Goal: Task Accomplishment & Management: Use online tool/utility

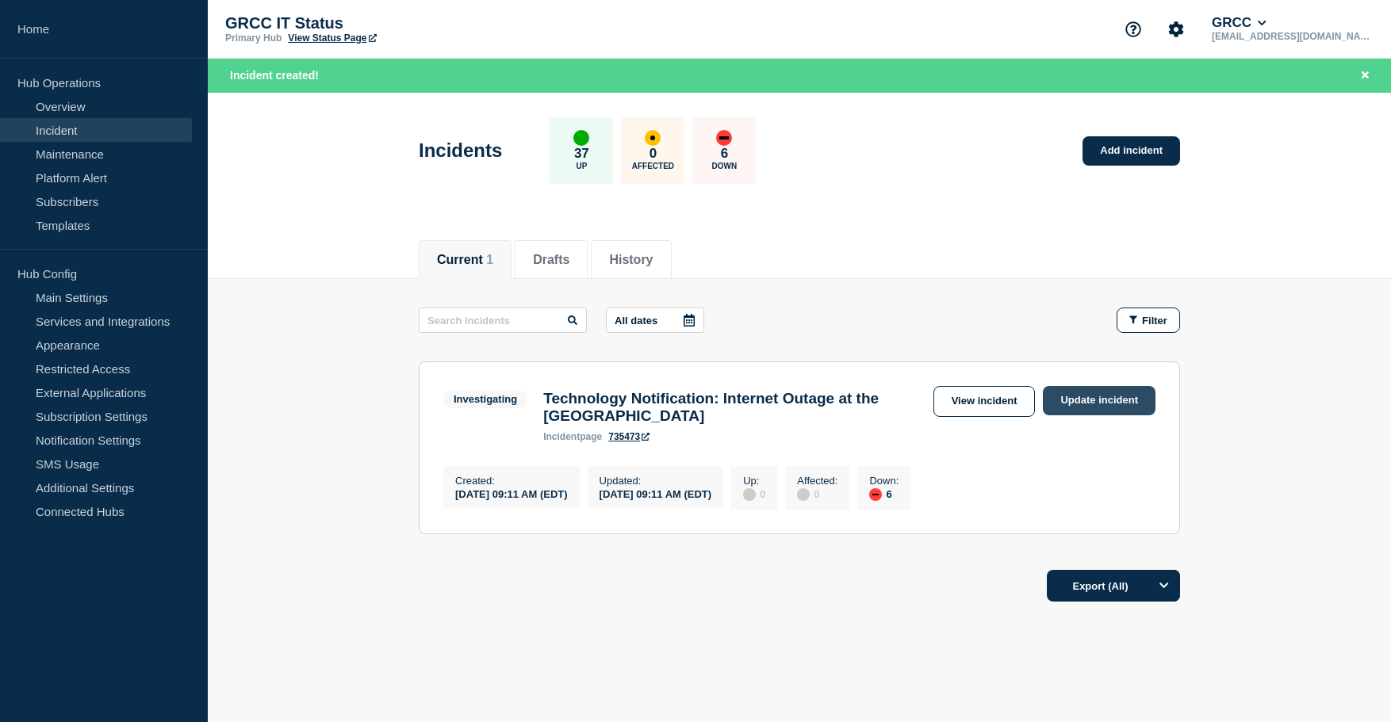
click at [1088, 408] on link "Update incident" at bounding box center [1099, 400] width 113 height 29
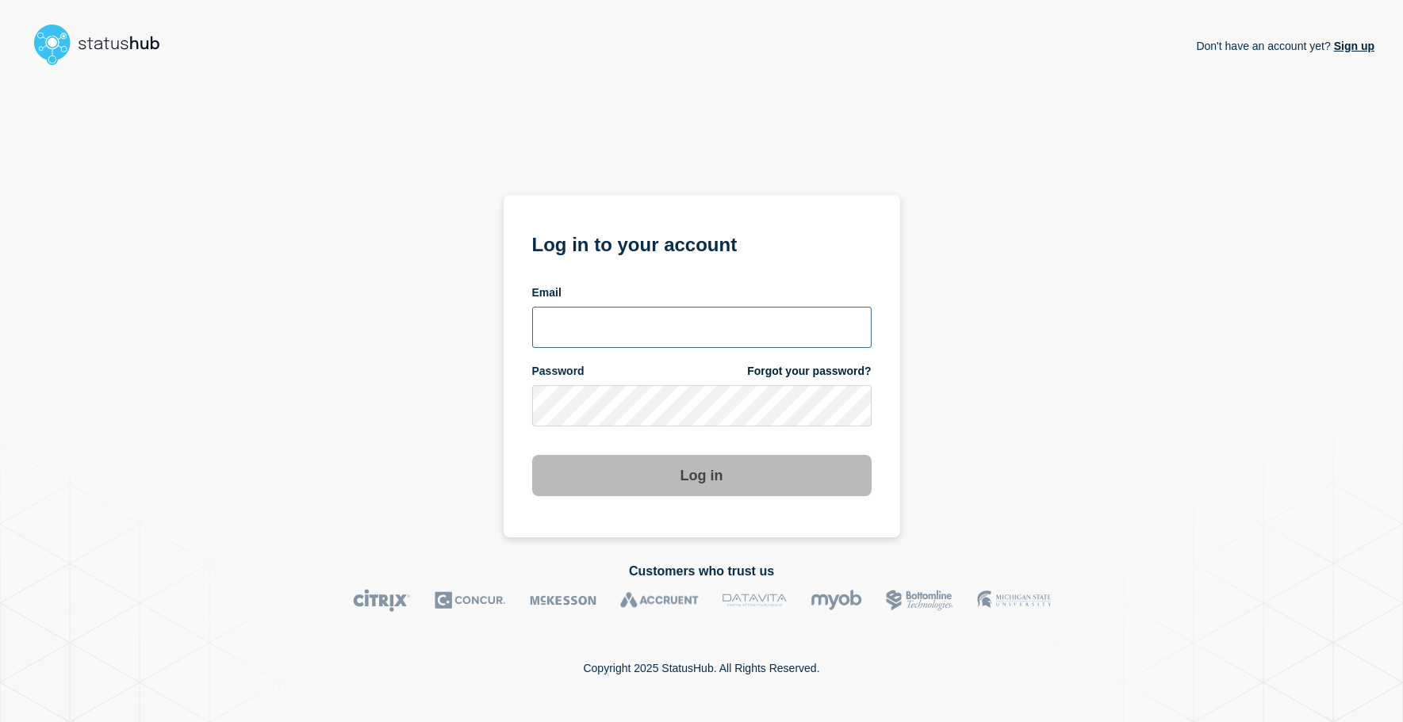
type input "[EMAIL_ADDRESS][DOMAIN_NAME]"
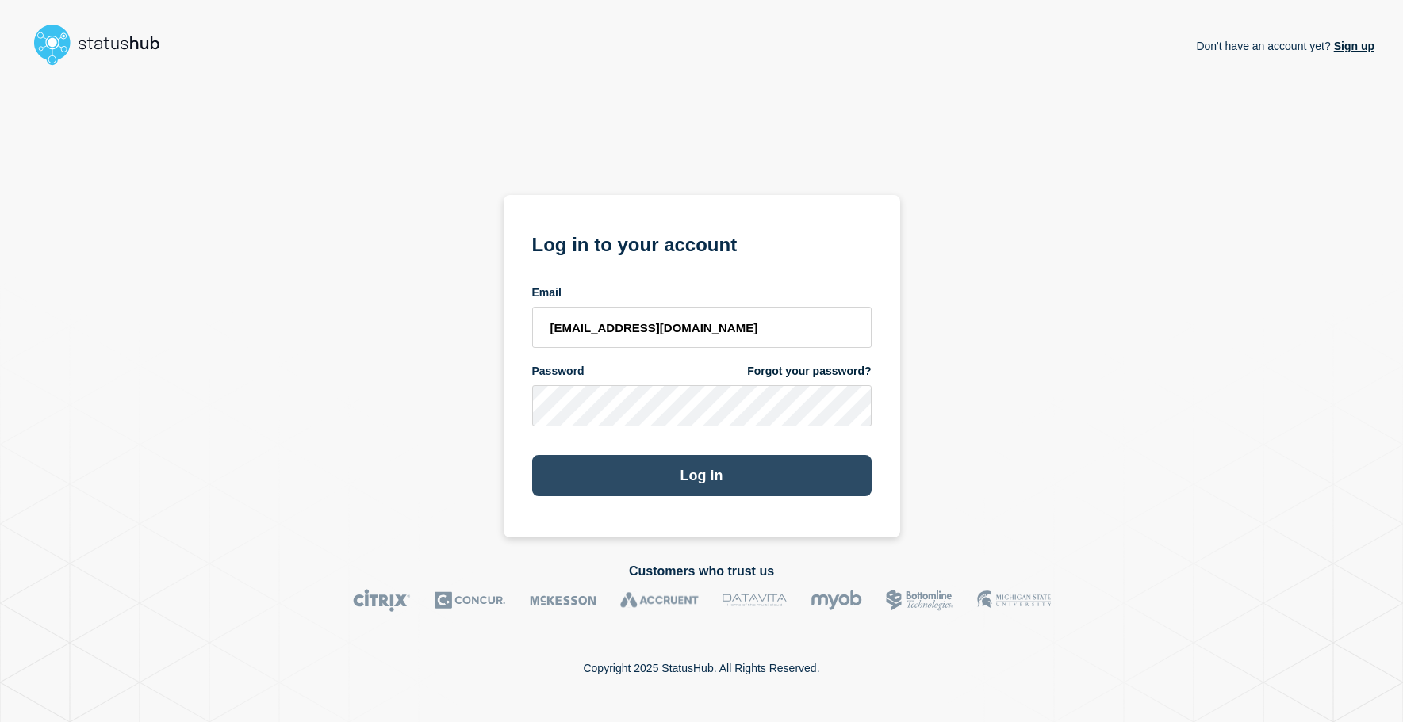
click at [659, 480] on button "Log in" at bounding box center [701, 475] width 339 height 41
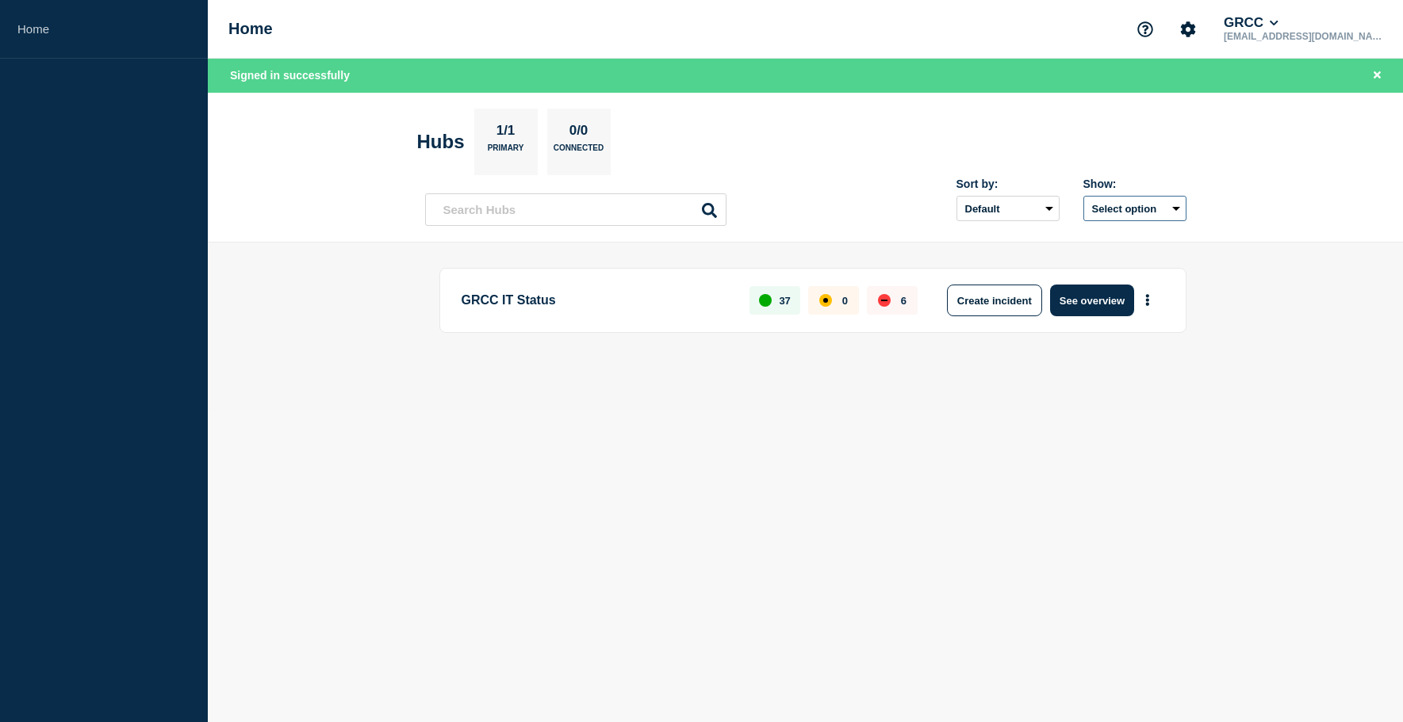
click at [1128, 212] on button "Select option" at bounding box center [1134, 208] width 103 height 25
click at [817, 219] on div "Sort by: Default Last added Last updated Most active A-Z Show: Select option Al…" at bounding box center [805, 203] width 761 height 47
click at [1073, 297] on button "See overview" at bounding box center [1092, 301] width 84 height 32
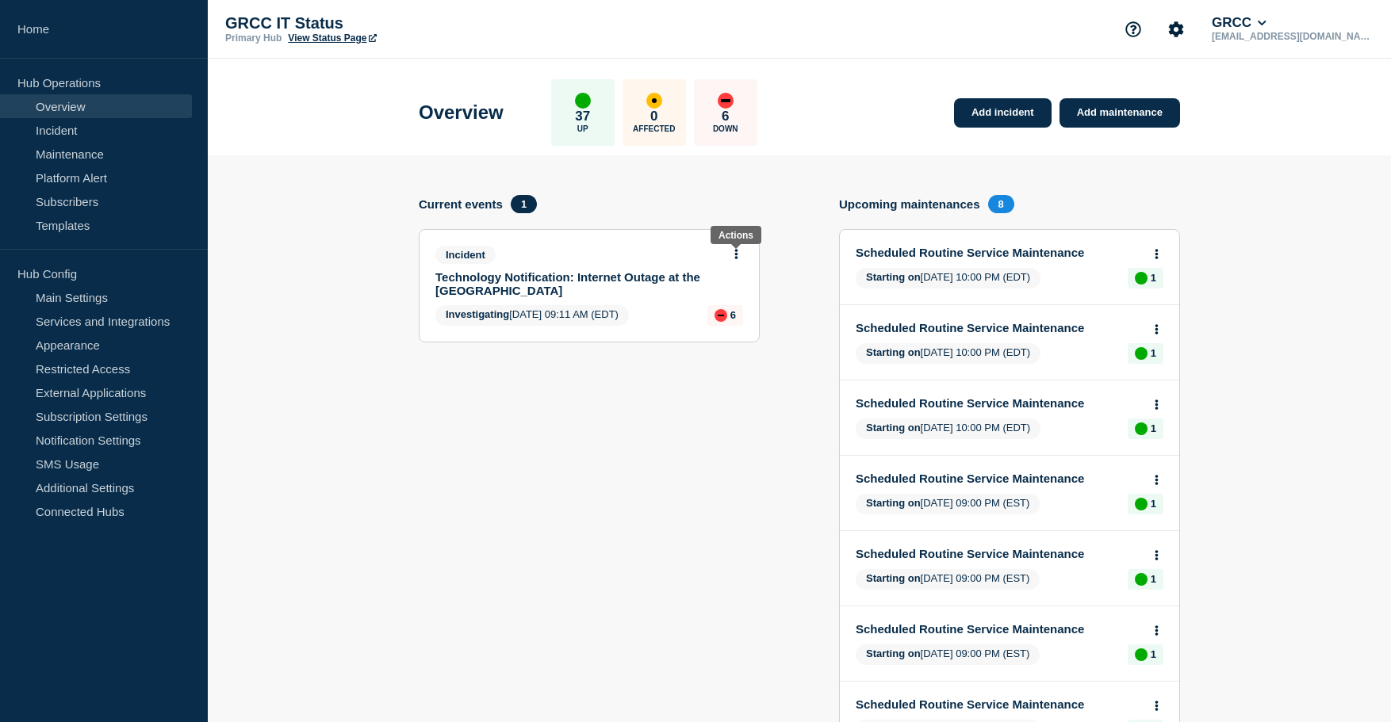
click at [732, 252] on button at bounding box center [735, 254] width 13 height 13
click at [737, 314] on link "Update incident" at bounding box center [736, 313] width 77 height 13
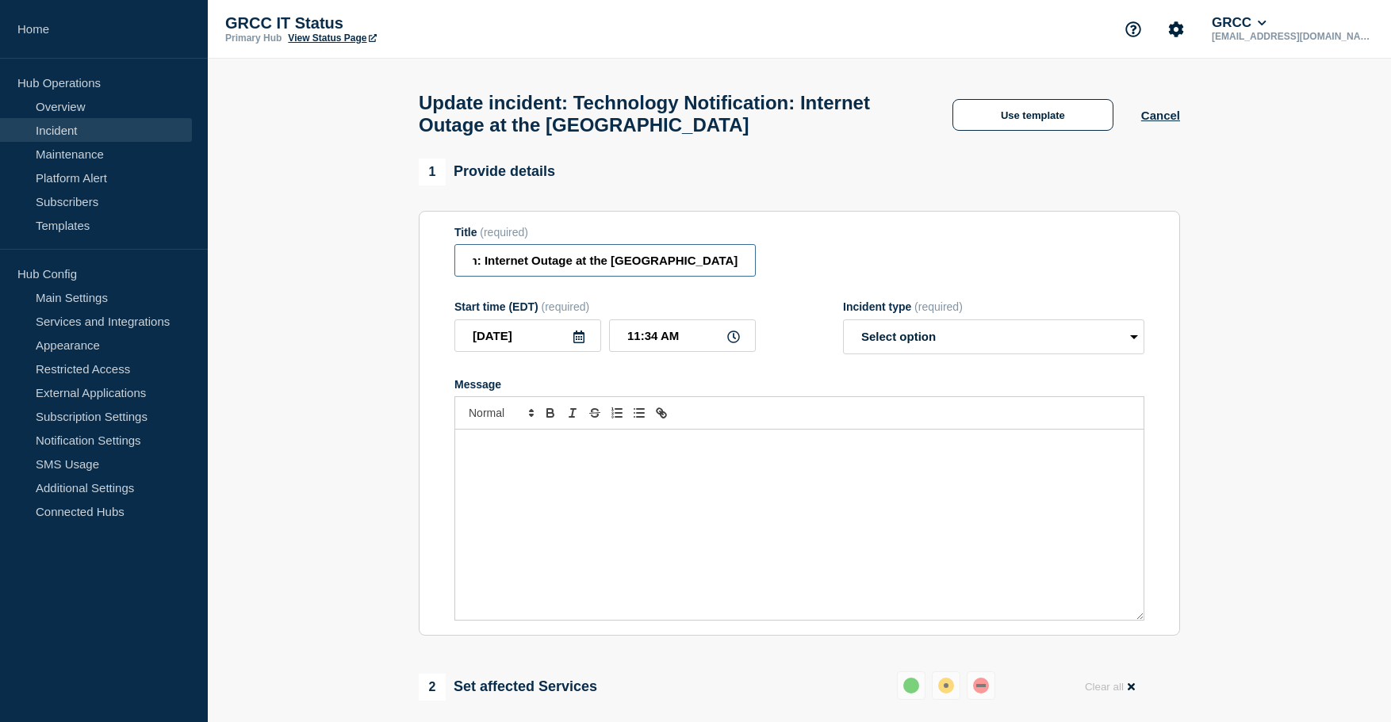
scroll to position [0, 205]
drag, startPoint x: 614, startPoint y: 299, endPoint x: 810, endPoint y: 315, distance: 195.7
click at [810, 315] on form "Title (required) Technology Notification: Internet Outage at the Lakeshore Camp…" at bounding box center [799, 424] width 690 height 396
paste input "Restored at Tassell M-TEC – Lakeshore Still Impacted"
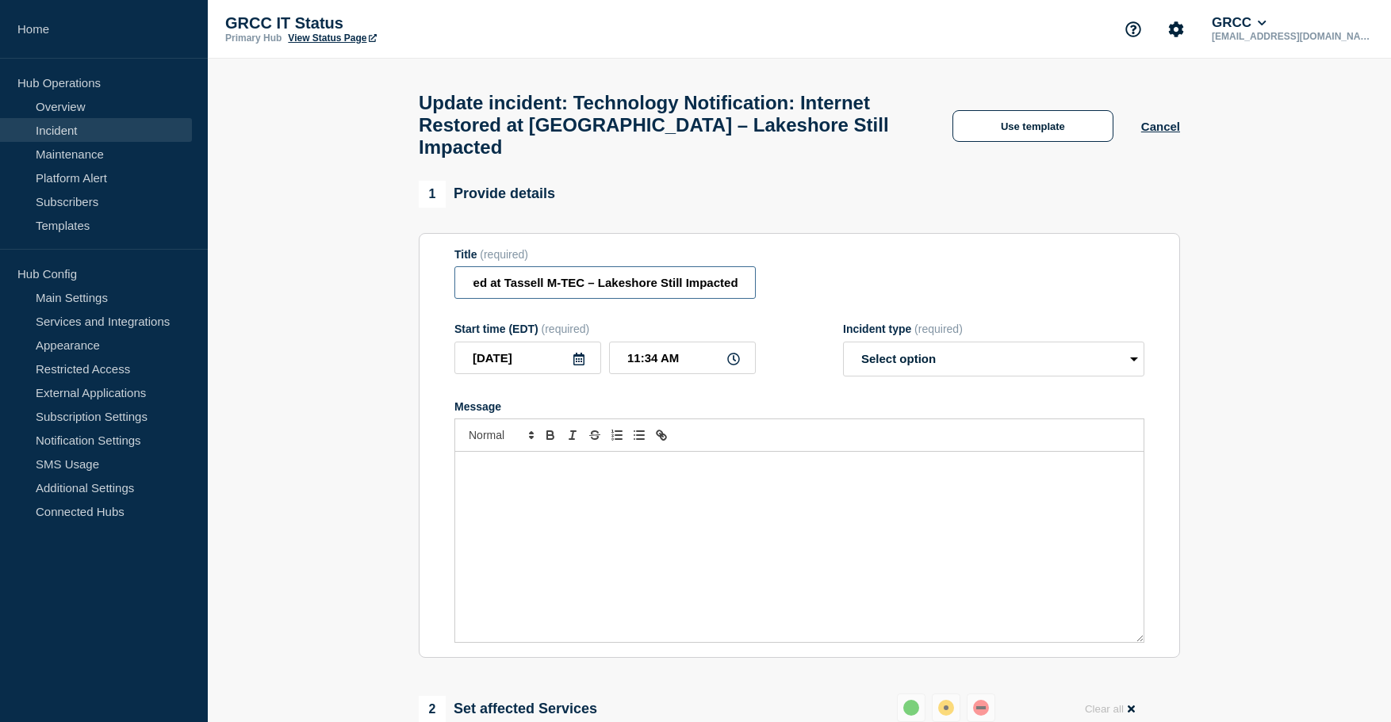
type input "Technology Notification: Internet Restored at Tassell M-TEC – Lakeshore Still I…"
click at [882, 368] on select "Select option Investigating Identified Monitoring Resolved" at bounding box center [993, 359] width 301 height 35
click at [831, 327] on form "Title (required) Technology Notification: Internet Restored at Tassell M-TEC – …" at bounding box center [799, 446] width 690 height 396
click at [516, 488] on div "Message" at bounding box center [799, 547] width 688 height 190
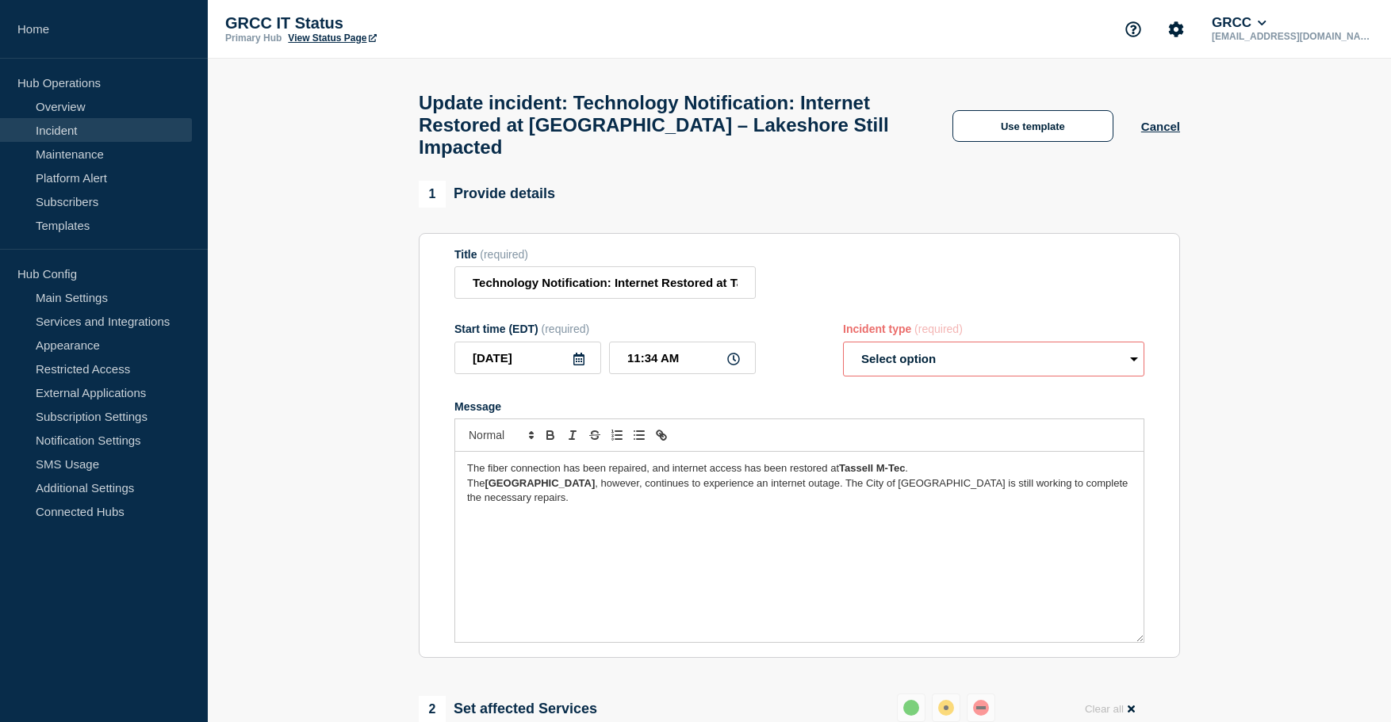
click at [463, 498] on div "The fiber connection has been repaired, and internet access has been restored a…" at bounding box center [799, 547] width 688 height 190
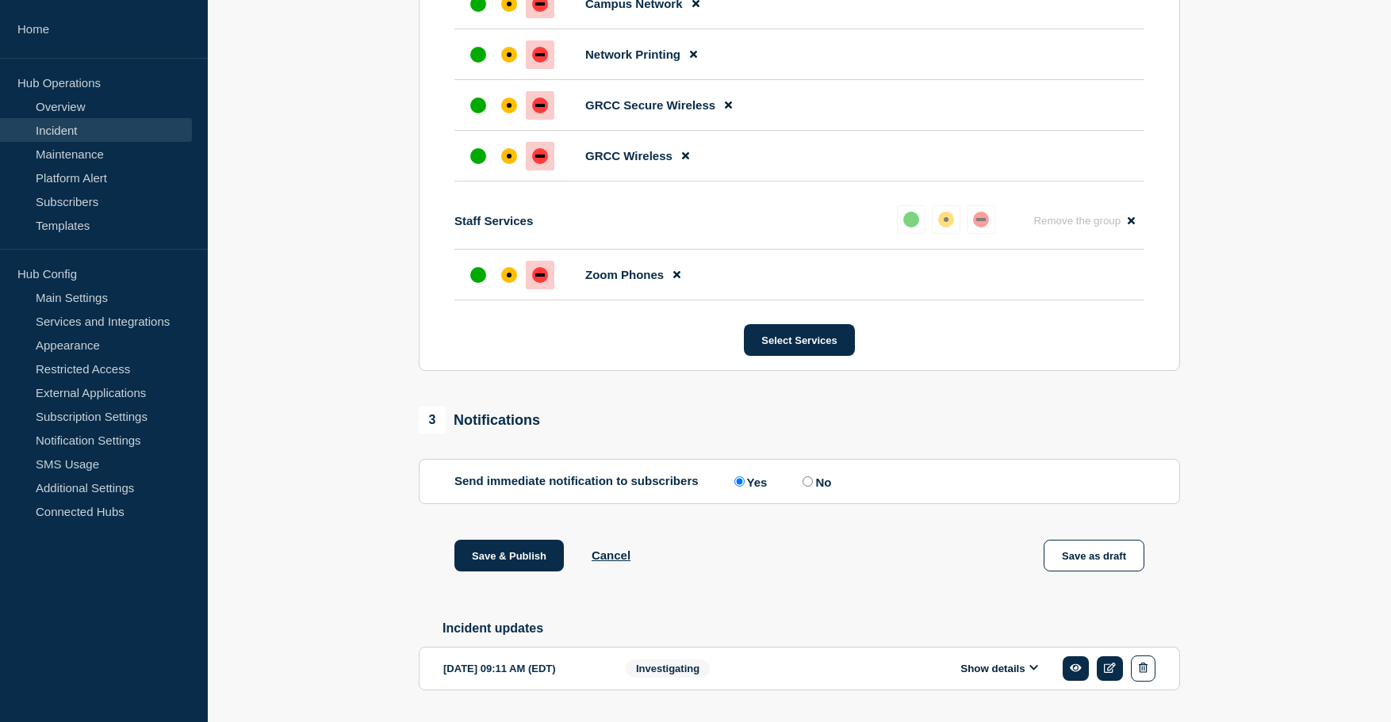
scroll to position [912, 0]
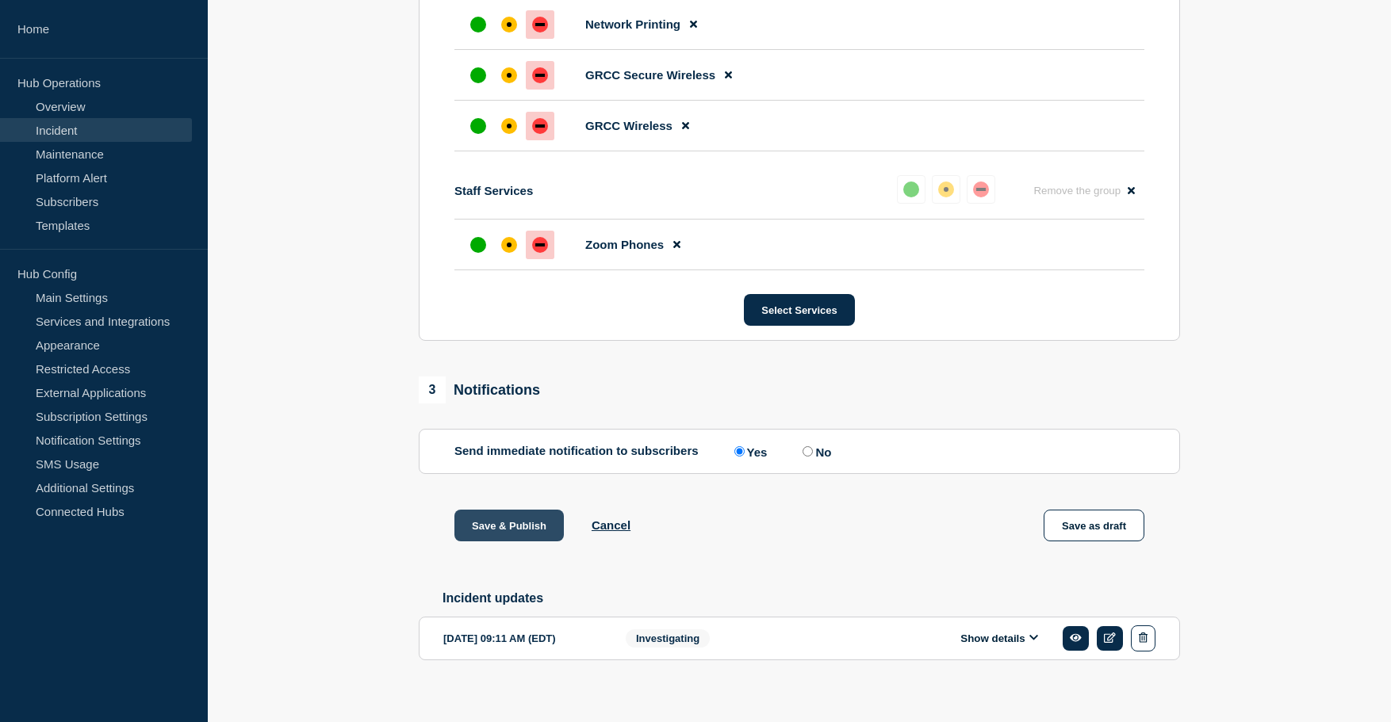
click at [538, 537] on button "Save & Publish" at bounding box center [508, 526] width 109 height 32
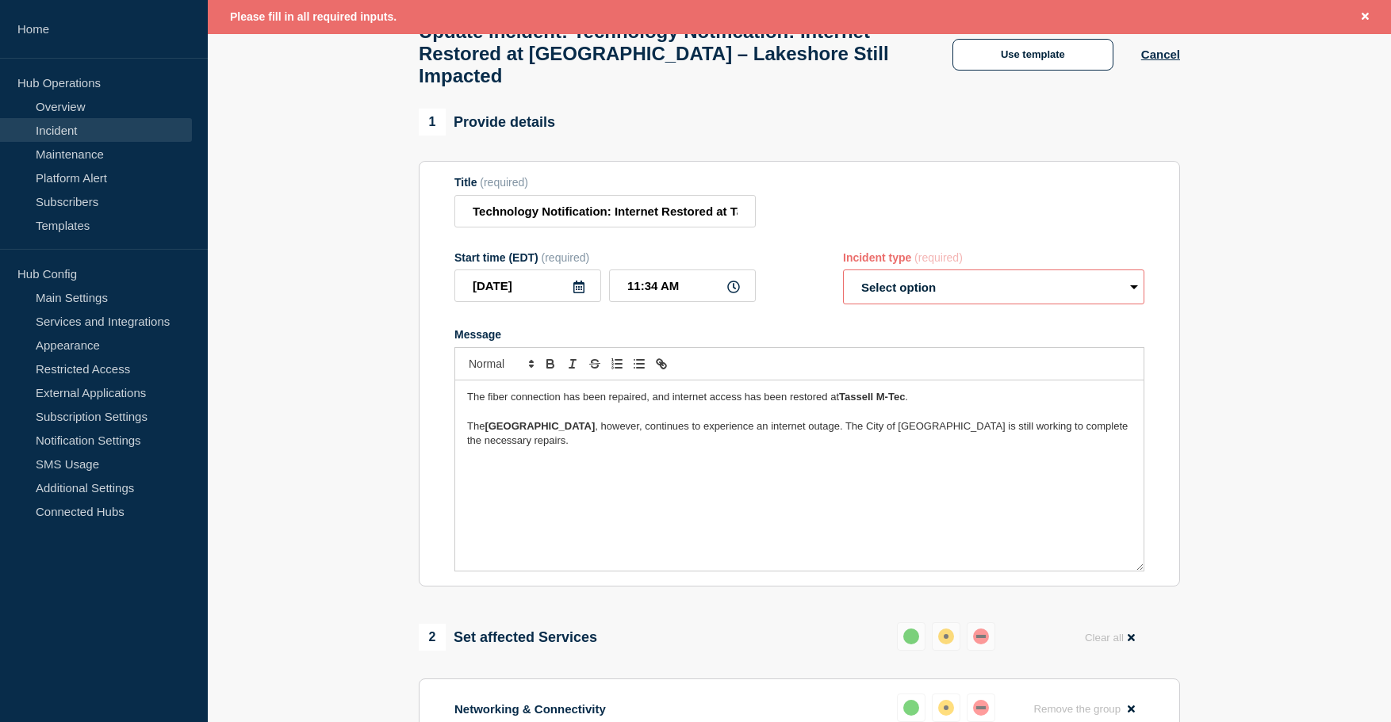
scroll to position [94, 0]
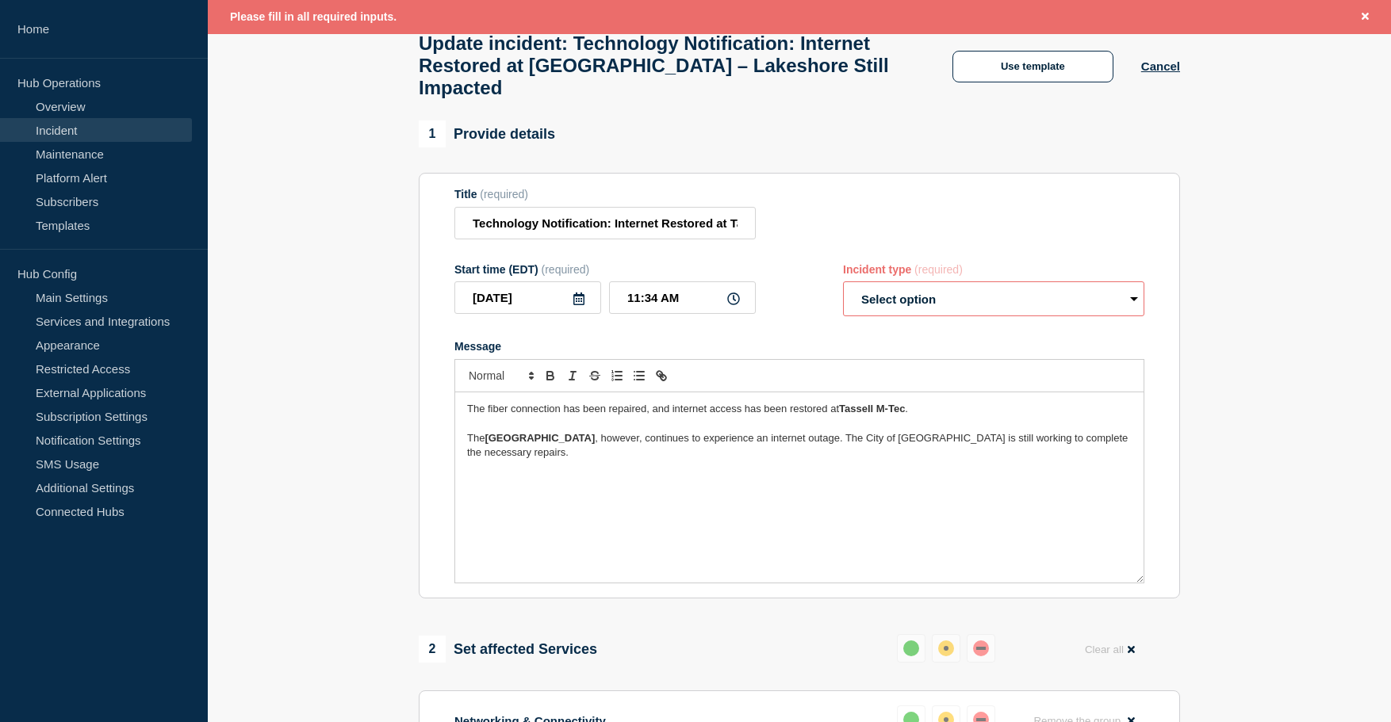
click at [896, 316] on select "Select option Investigating Identified Monitoring Resolved" at bounding box center [993, 298] width 301 height 35
select select "identified"
click at [843, 293] on select "Select option Investigating Identified Monitoring Resolved" at bounding box center [993, 298] width 301 height 35
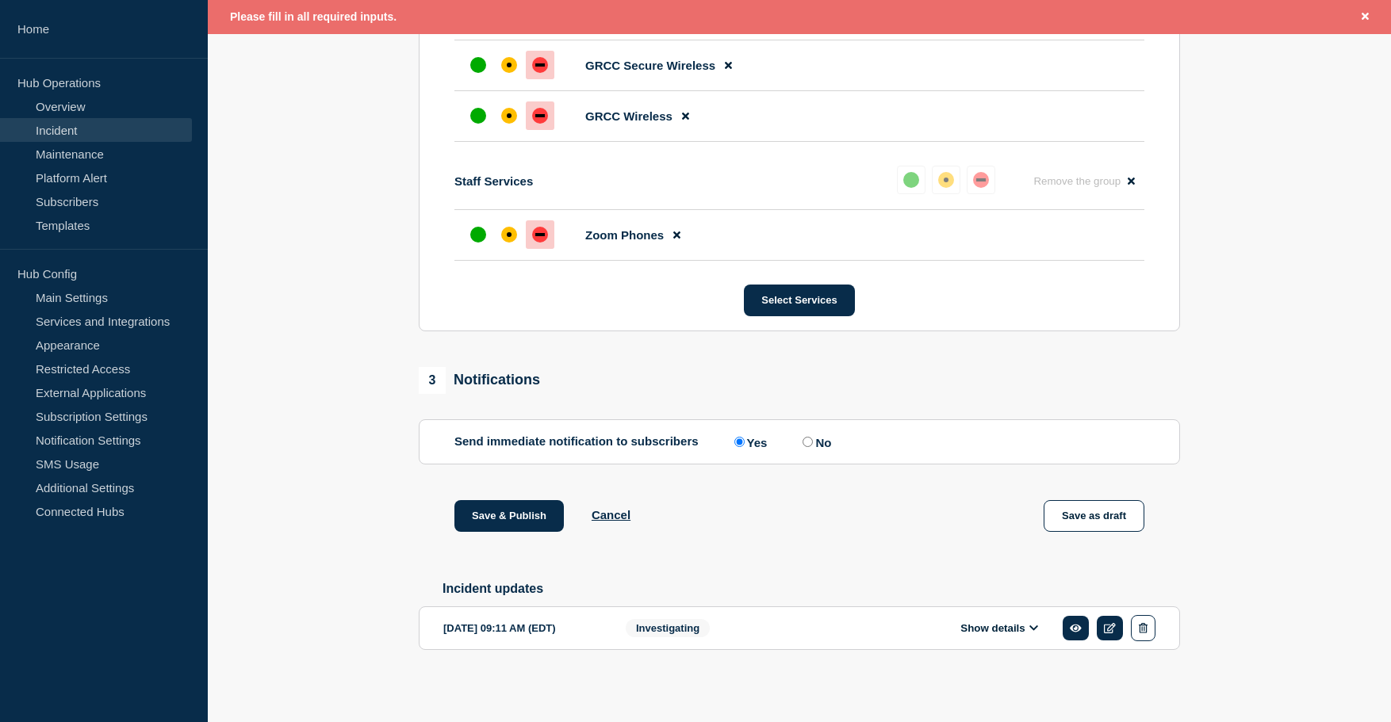
scroll to position [973, 0]
click at [513, 509] on button "Save & Publish" at bounding box center [508, 515] width 109 height 32
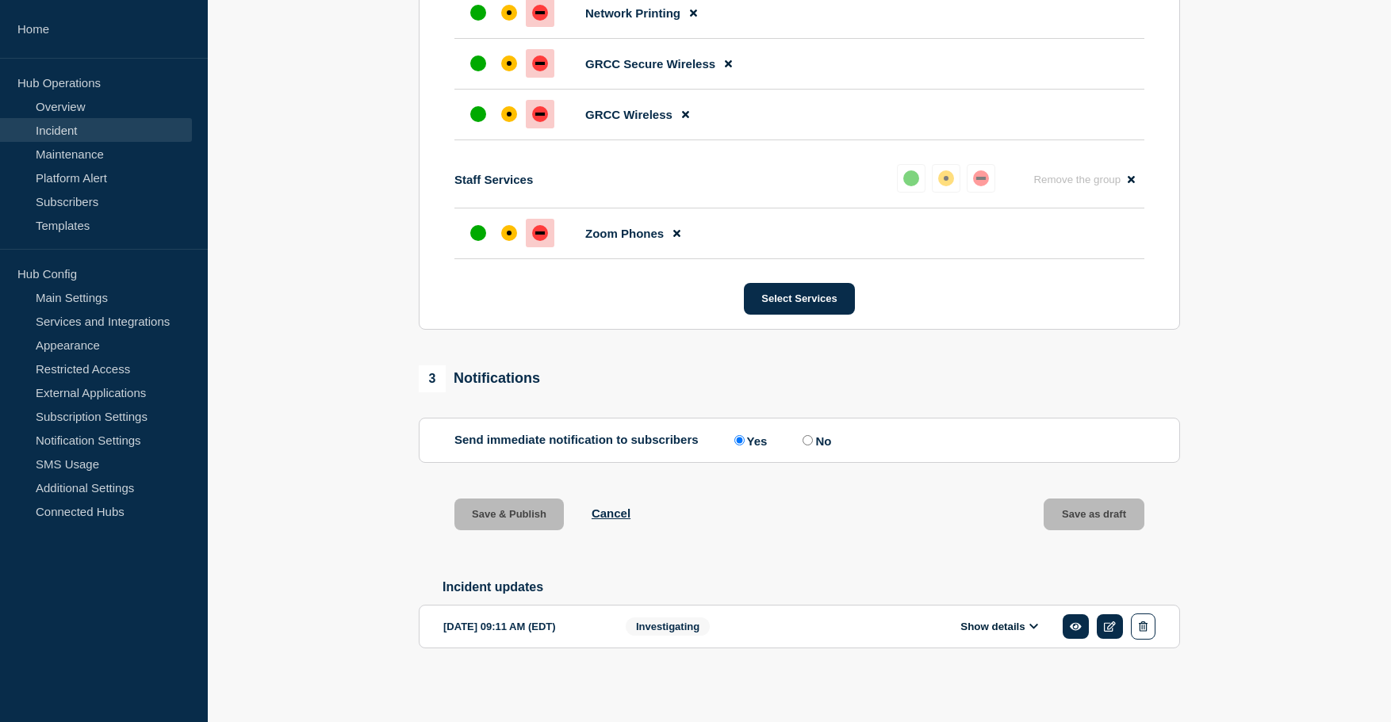
scroll to position [940, 0]
